Goal: Find specific page/section: Find specific page/section

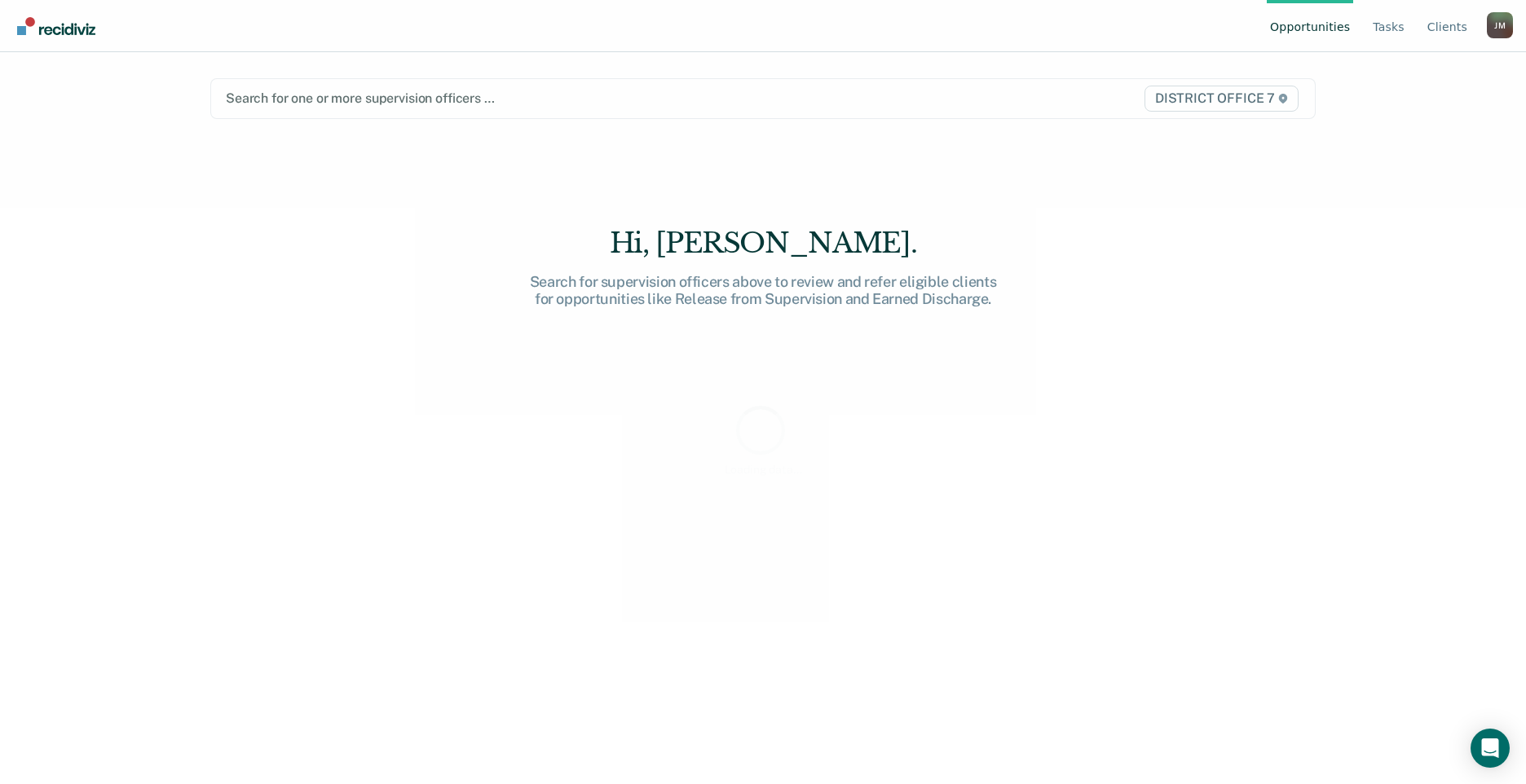
click at [1395, 31] on div "Loading data..." at bounding box center [763, 392] width 1526 height 784
click at [1396, 27] on link "Tasks" at bounding box center [1389, 26] width 38 height 52
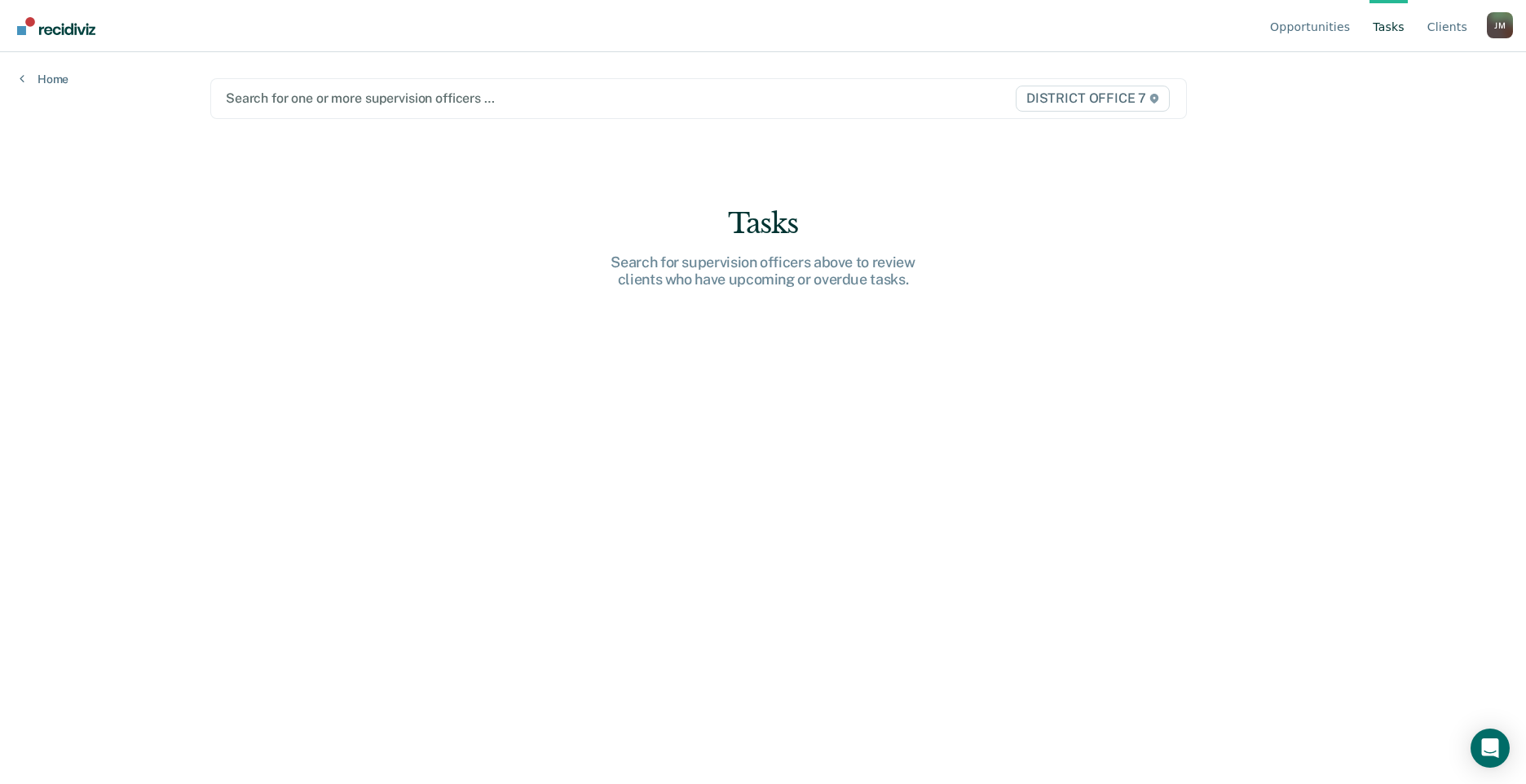
click at [622, 91] on div at bounding box center [556, 98] width 661 height 19
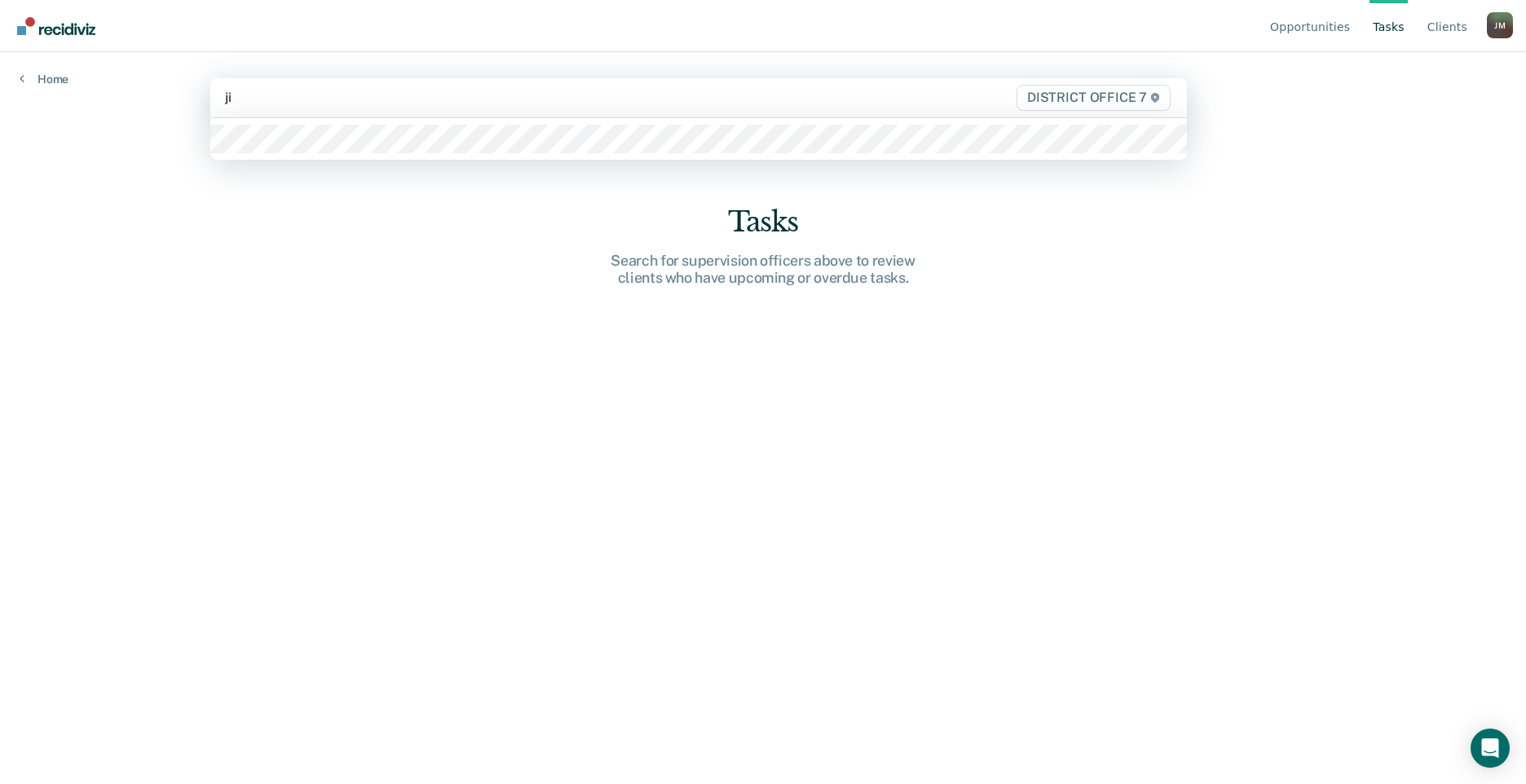
type input "[PERSON_NAME]"
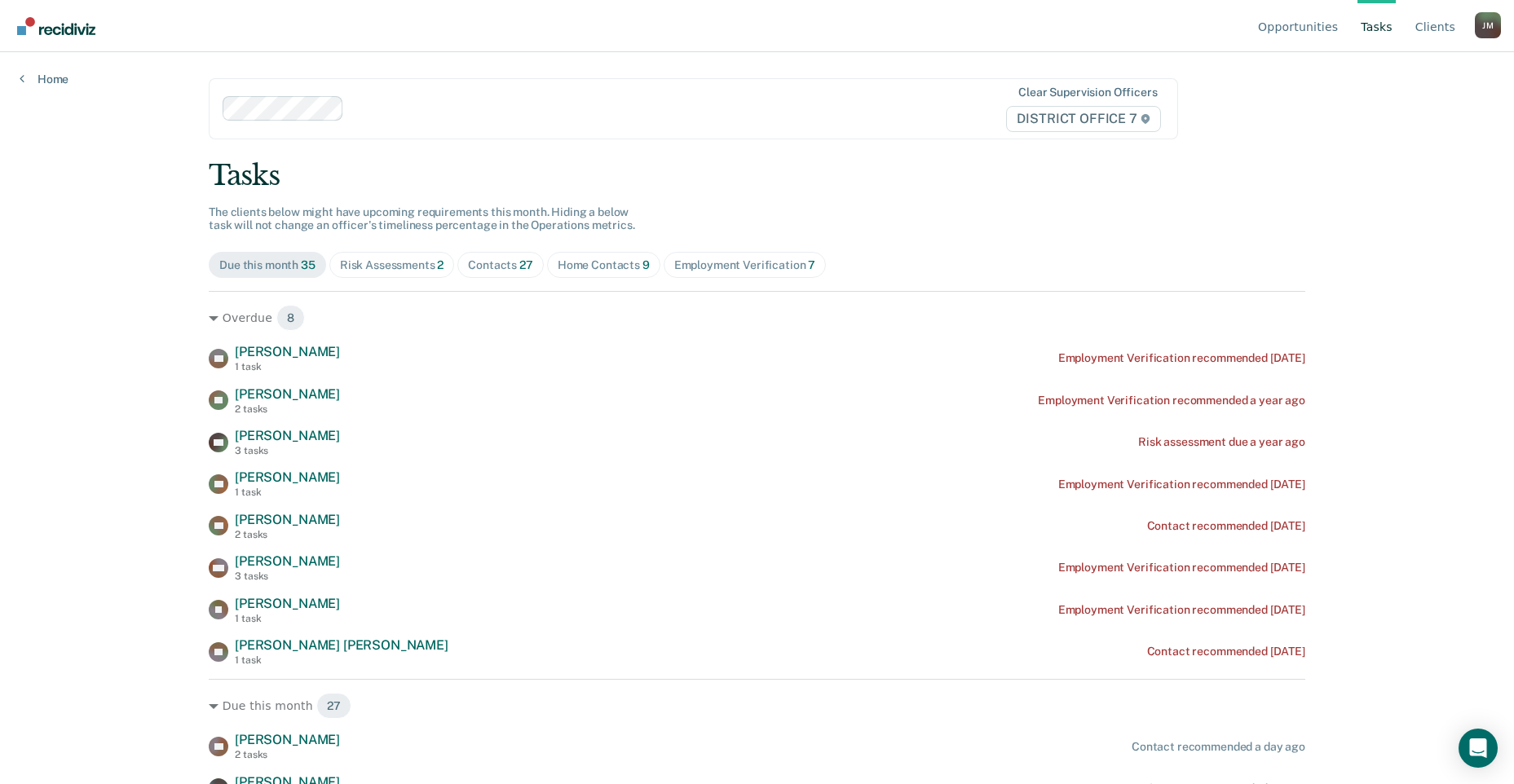
click at [489, 270] on div "Contacts 27" at bounding box center [500, 265] width 65 height 14
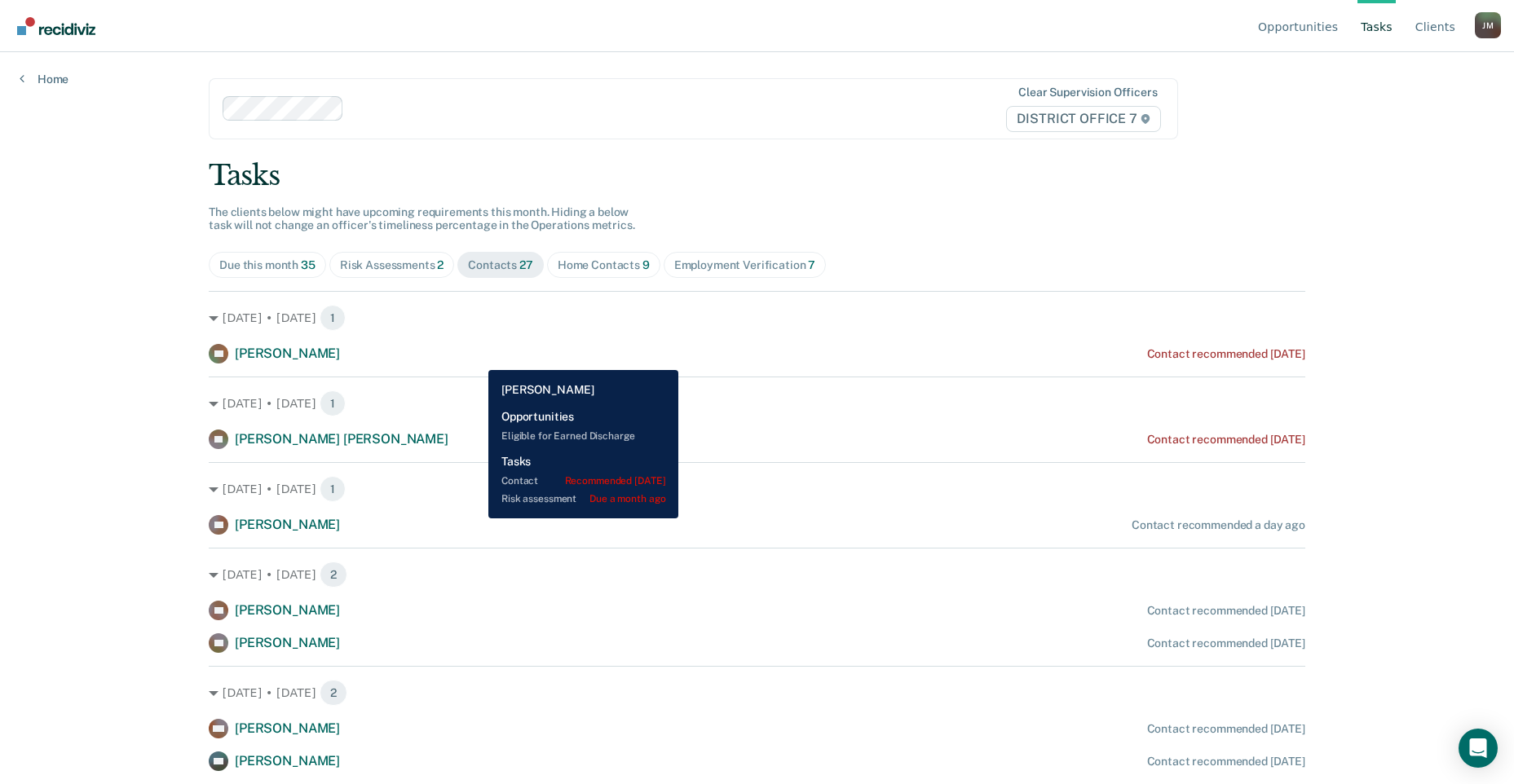
scroll to position [81, 0]
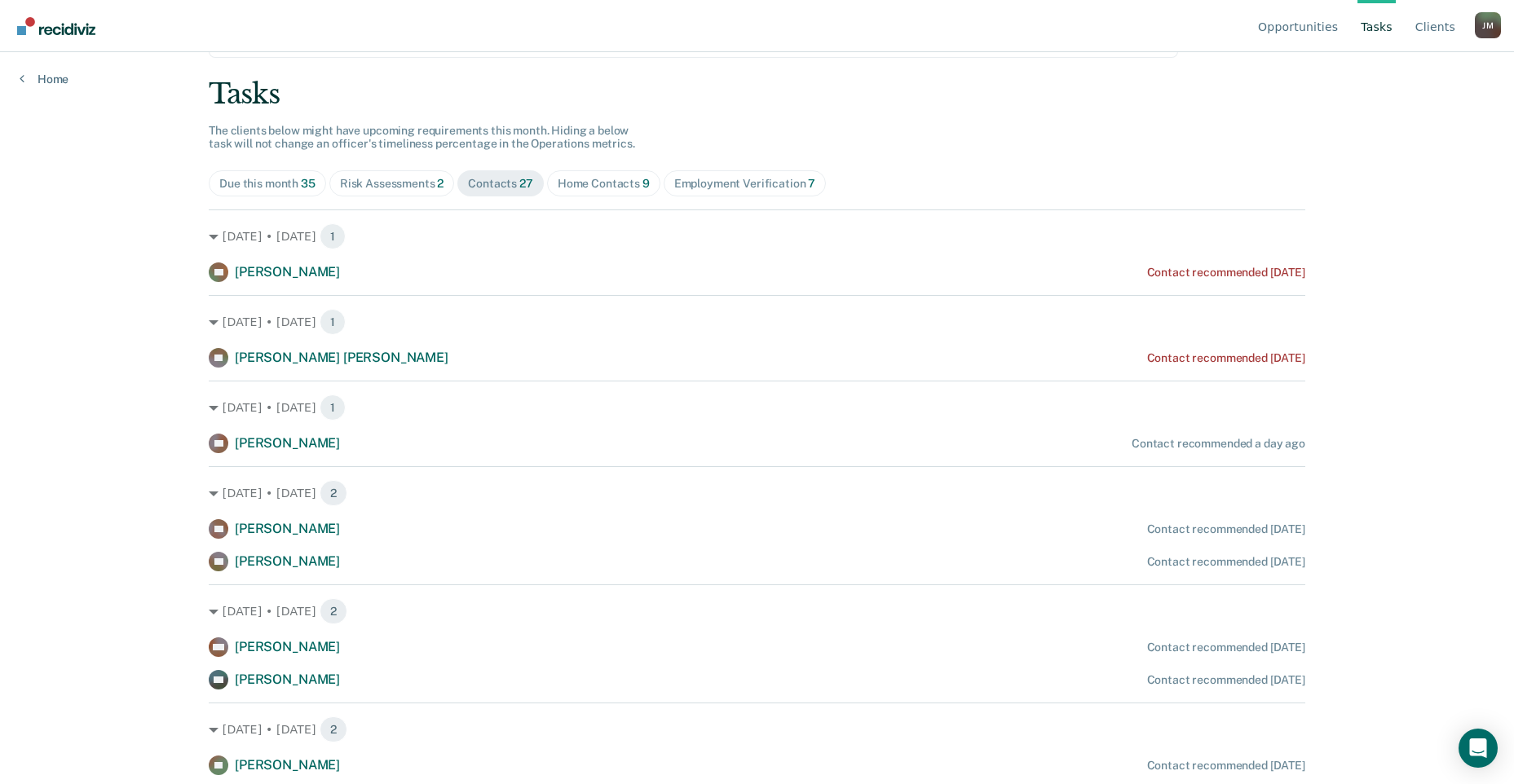
click at [597, 196] on span "Home Contacts 9" at bounding box center [604, 183] width 113 height 26
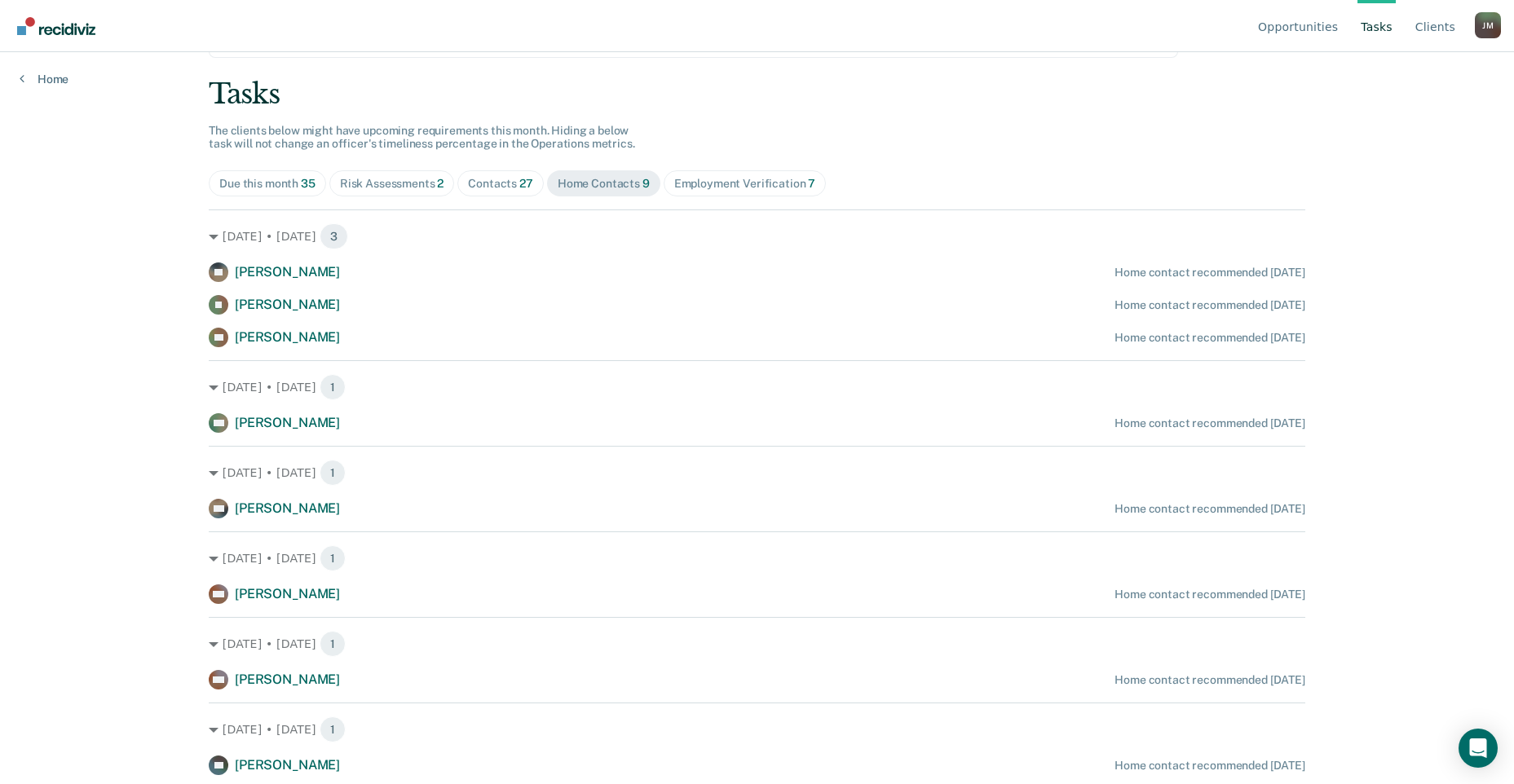
click at [478, 177] on div "Contacts 27" at bounding box center [500, 184] width 65 height 14
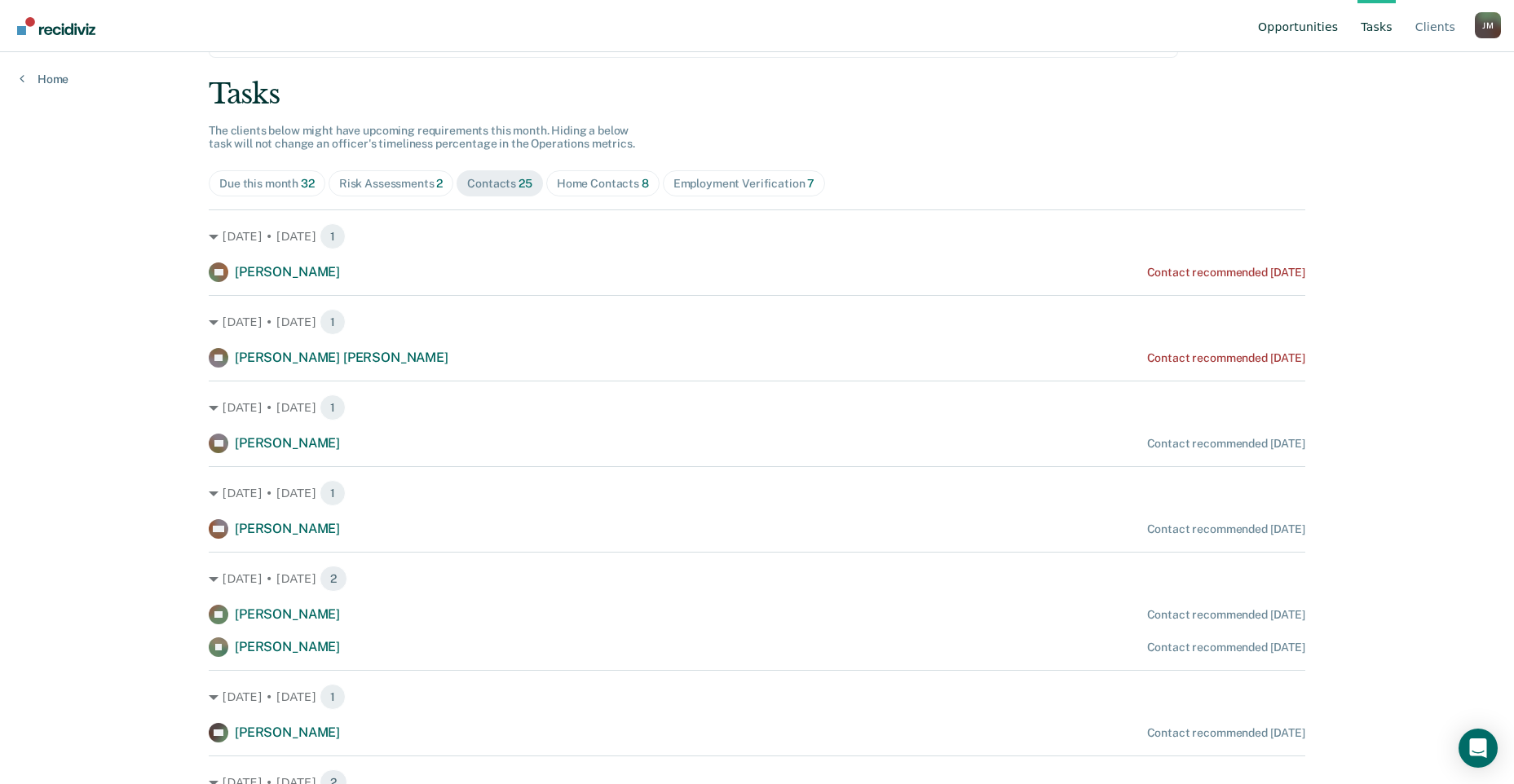
click at [1275, 22] on link "Opportunities" at bounding box center [1298, 26] width 86 height 52
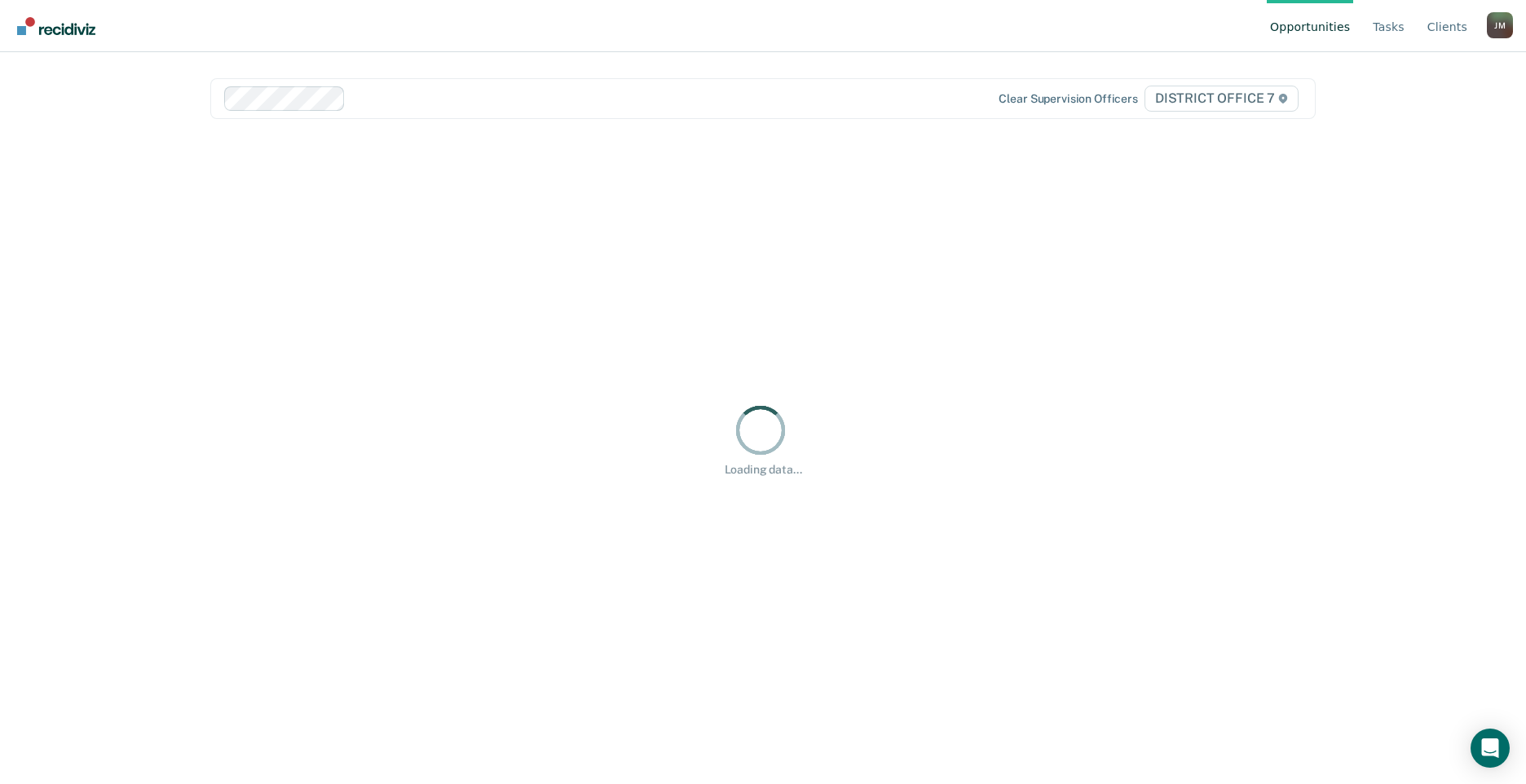
click at [1275, 22] on nav "Opportunities Tasks Client s [PERSON_NAME] Profile How it works Log Out" at bounding box center [763, 25] width 1501 height 52
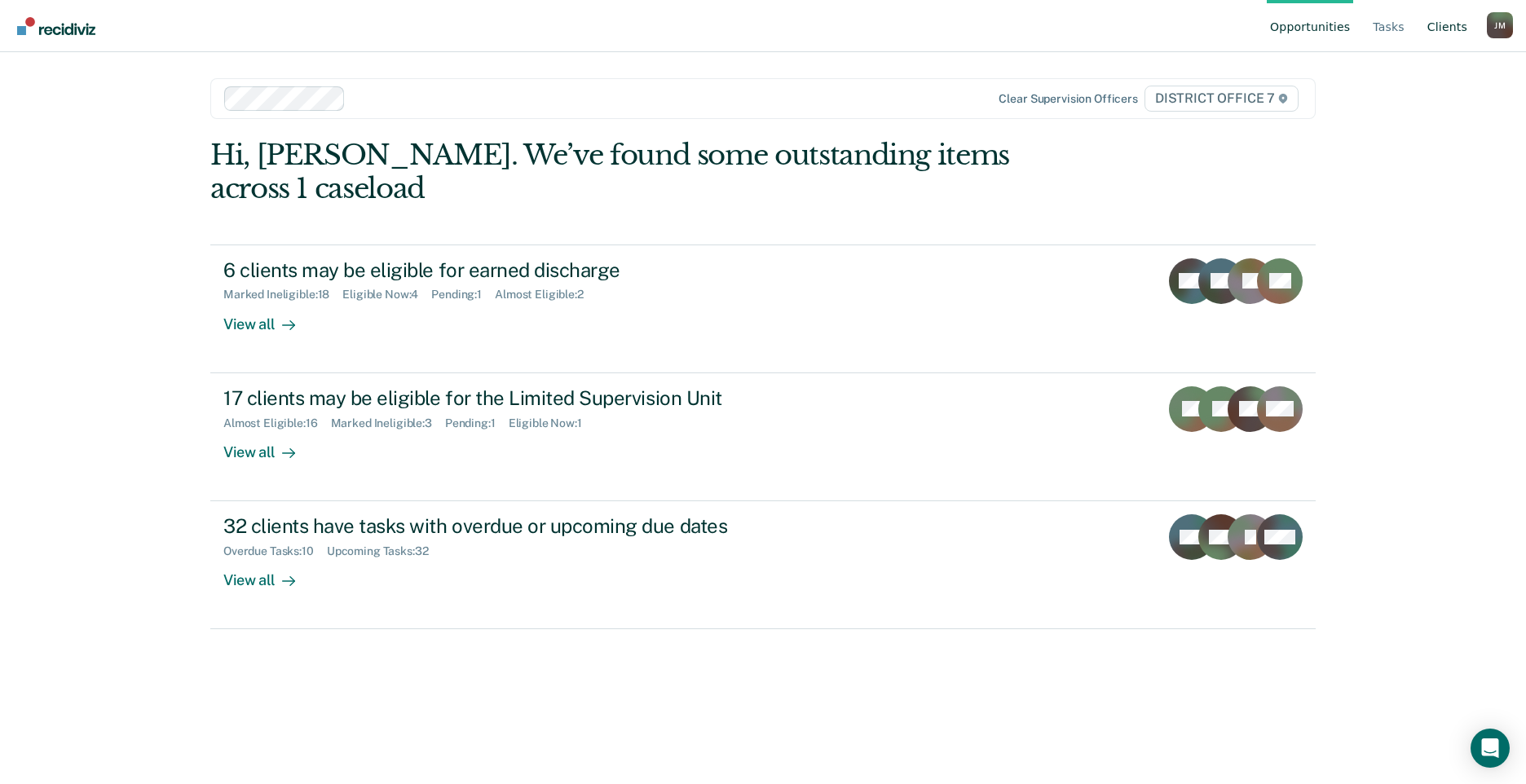
click at [1437, 27] on link "Client s" at bounding box center [1447, 26] width 47 height 52
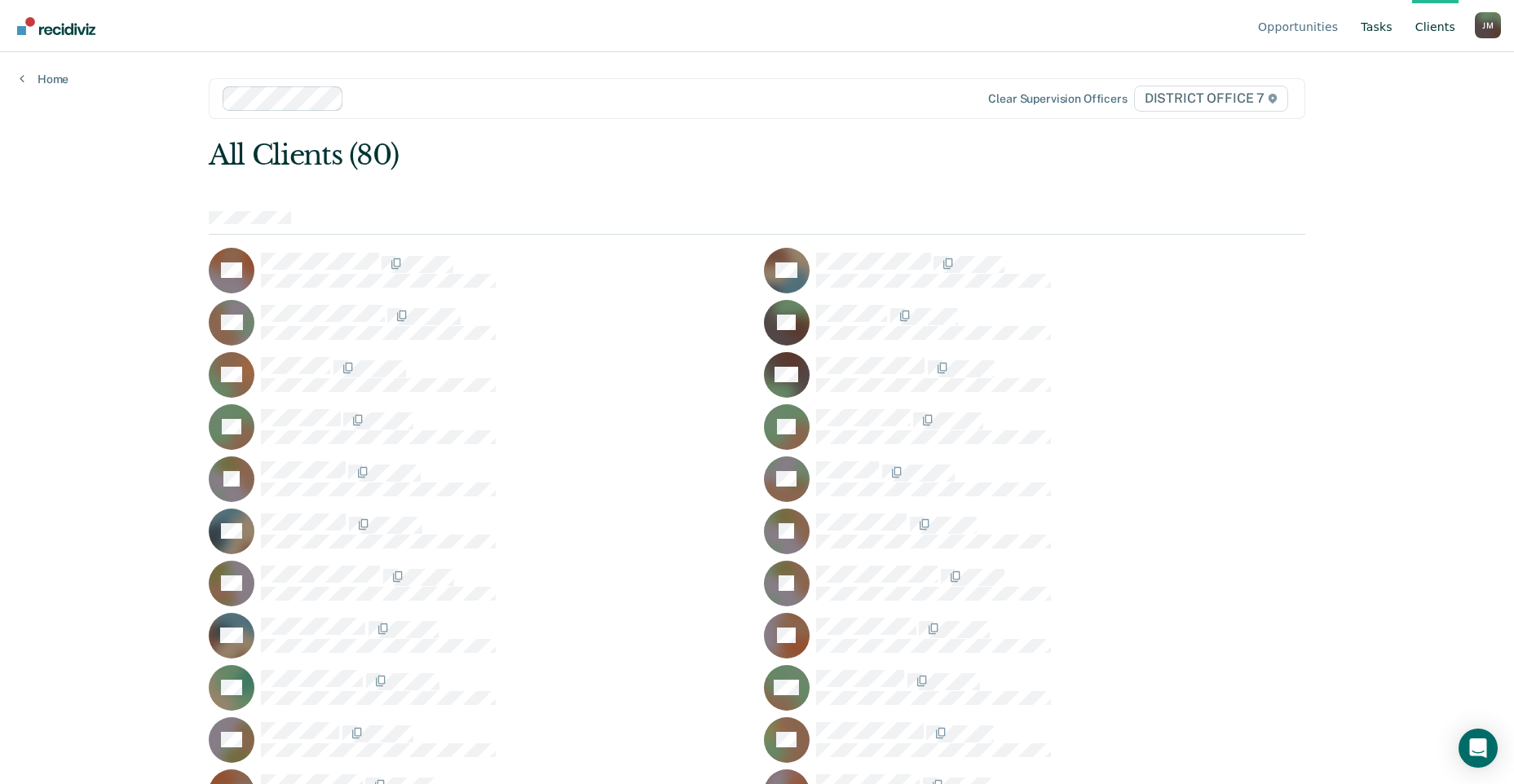
click at [1395, 29] on link "Tasks" at bounding box center [1376, 26] width 38 height 52
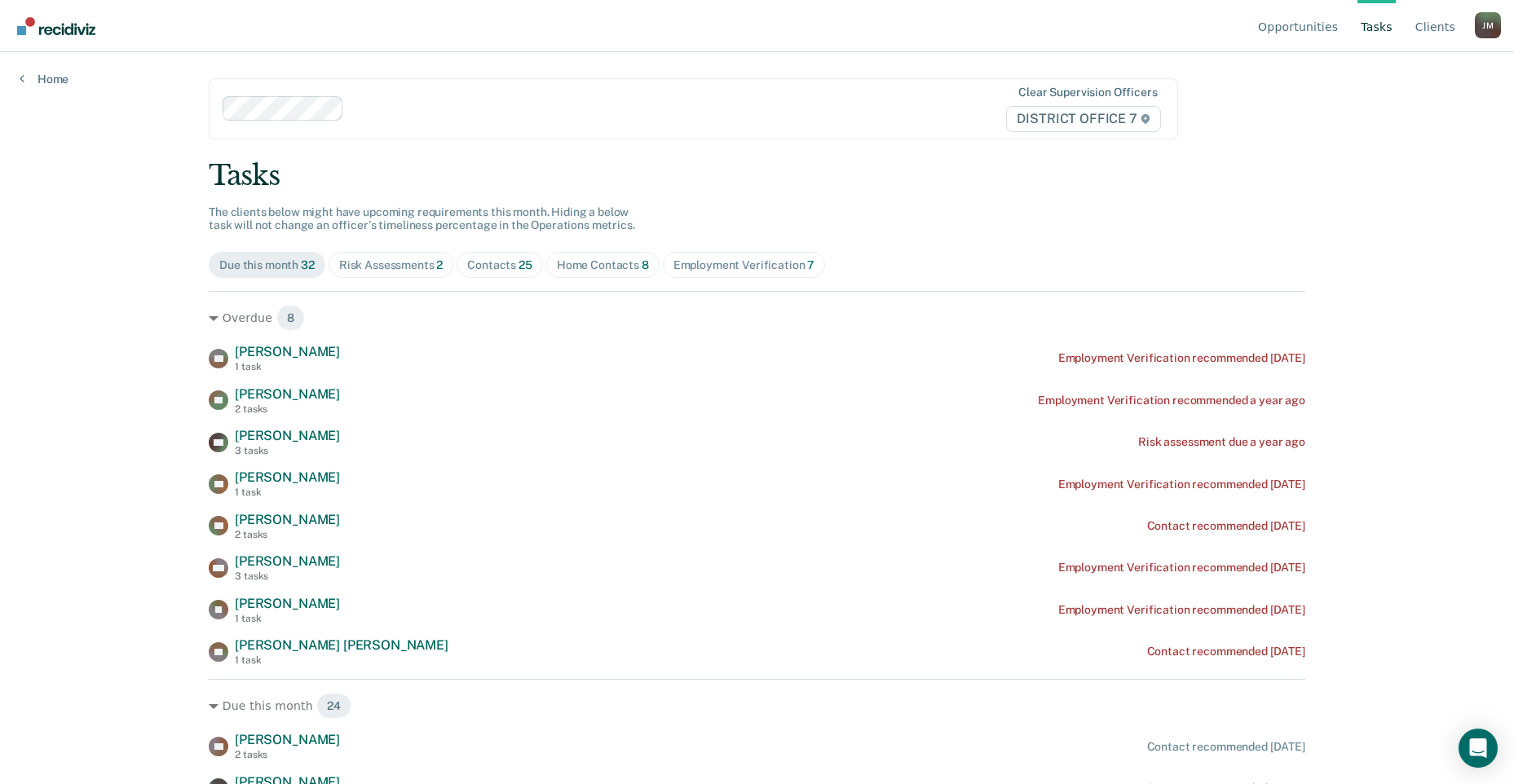
click at [1487, 23] on div "[PERSON_NAME]" at bounding box center [1488, 25] width 26 height 26
click at [1391, 74] on link "Profile" at bounding box center [1423, 76] width 105 height 14
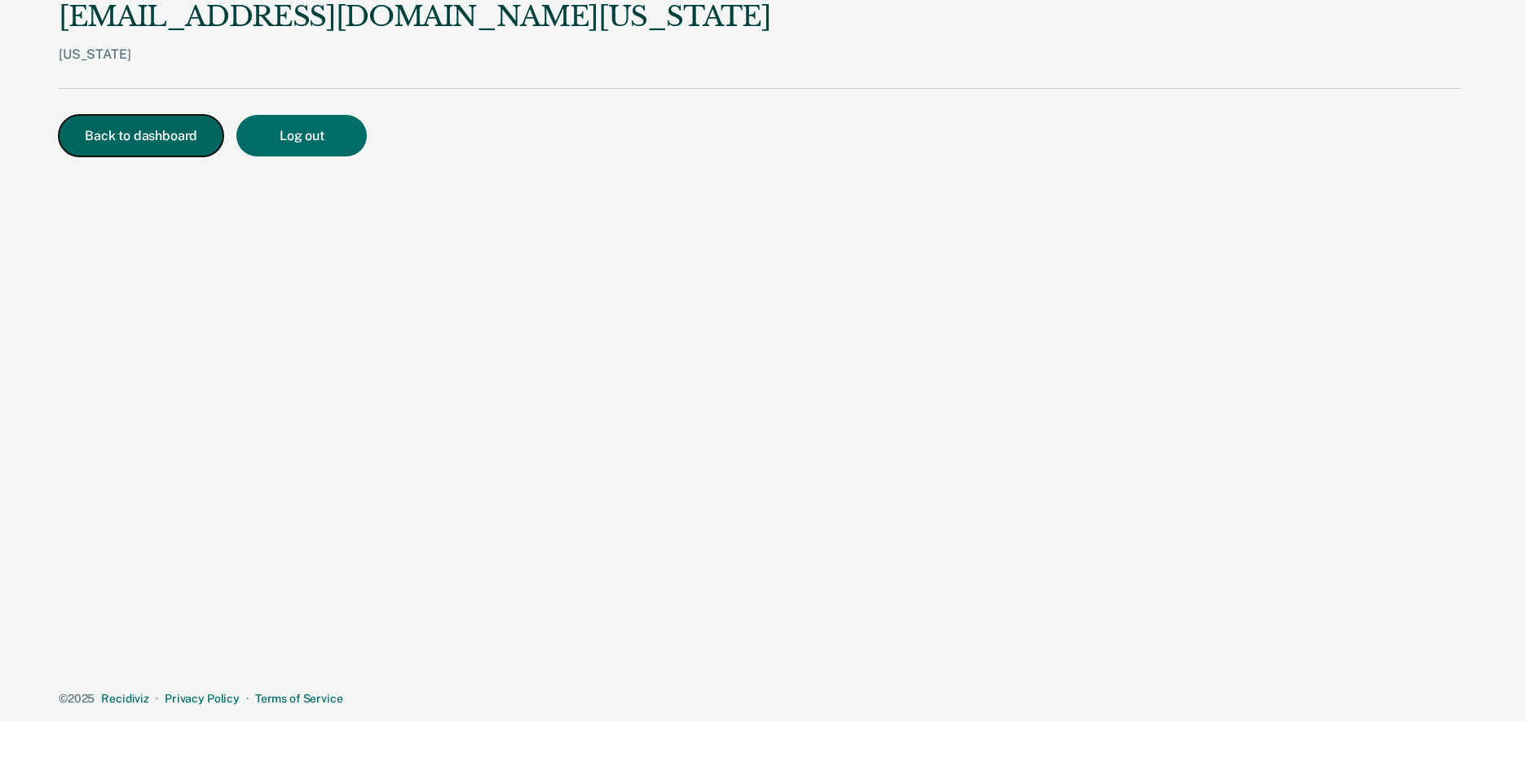
click at [152, 136] on button "Back to dashboard" at bounding box center [141, 135] width 164 height 41
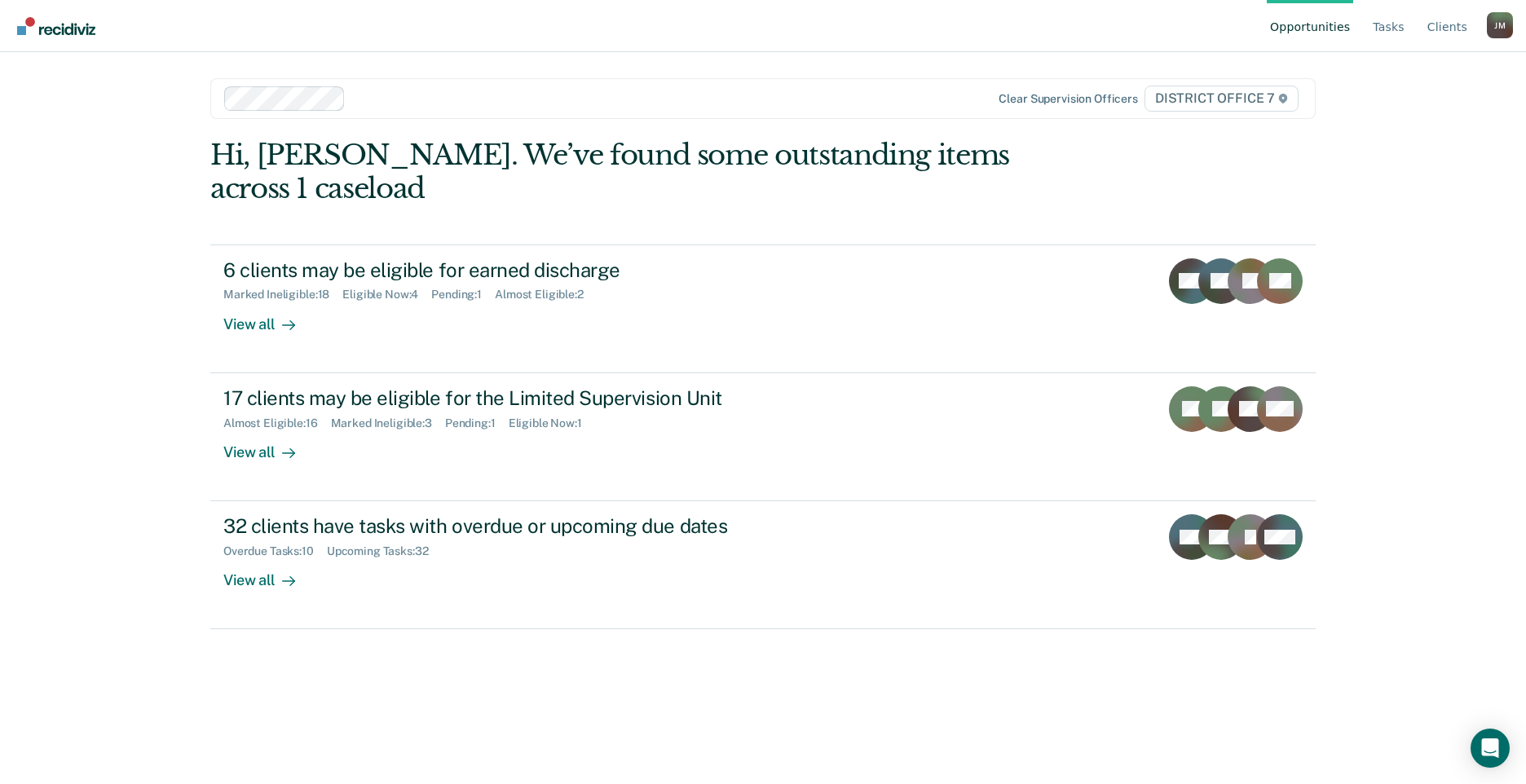
click at [1297, 33] on link "Opportunities" at bounding box center [1310, 26] width 86 height 52
click at [1386, 23] on link "Tasks" at bounding box center [1389, 26] width 38 height 52
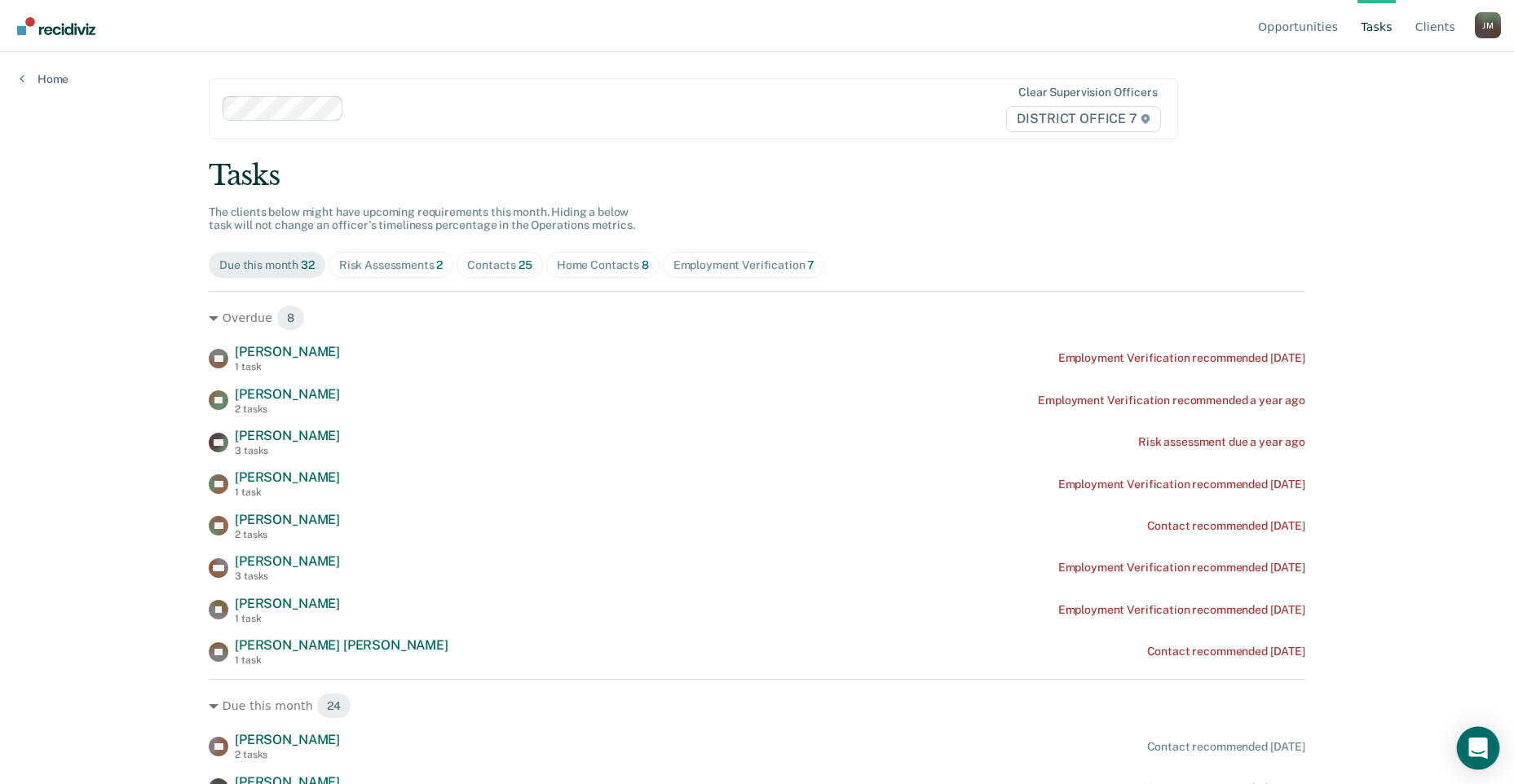
click at [1478, 745] on icon "Open Intercom Messenger" at bounding box center [1478, 748] width 19 height 21
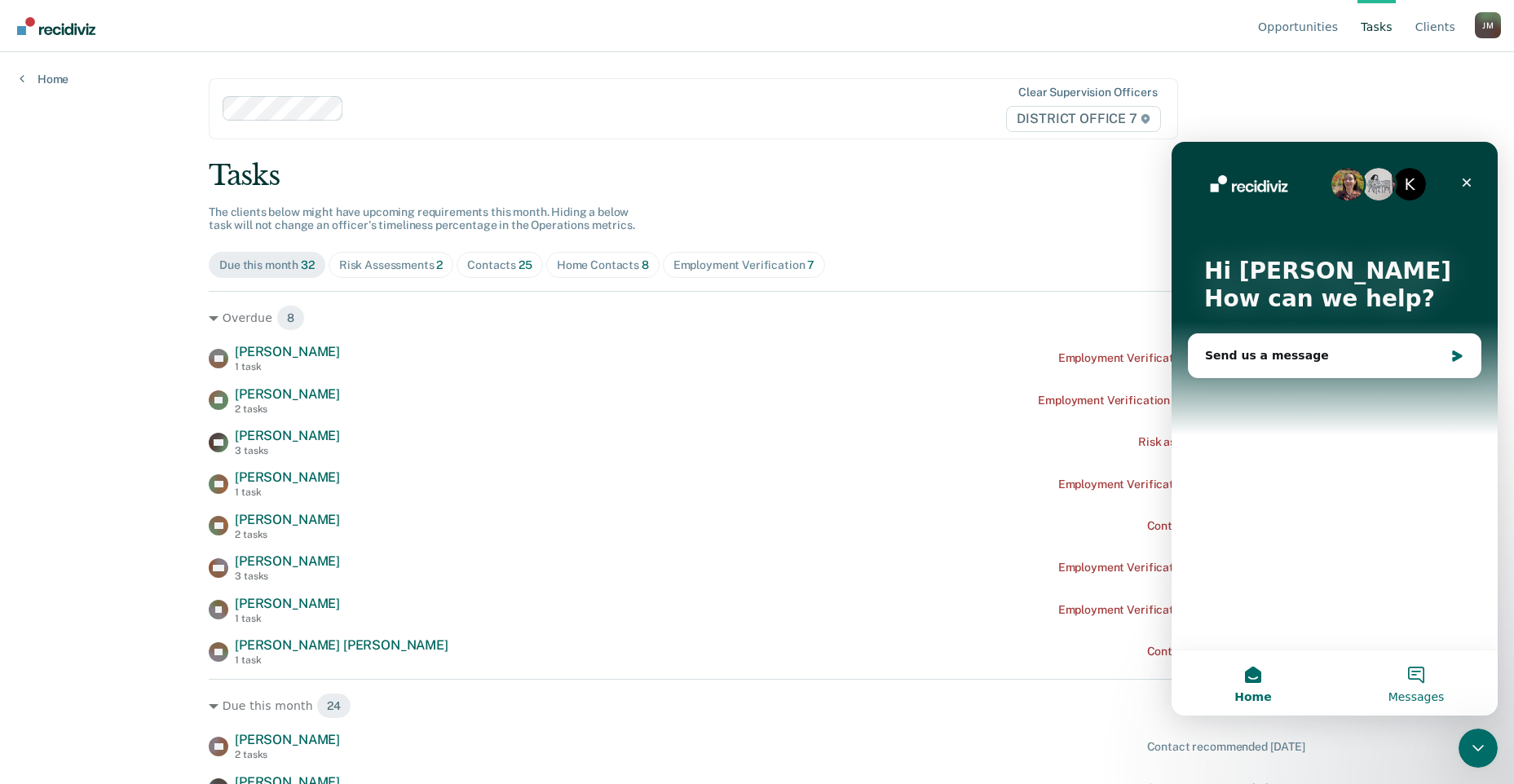
click at [1419, 682] on button "Messages" at bounding box center [1416, 682] width 163 height 65
